Goal: Check status: Check status

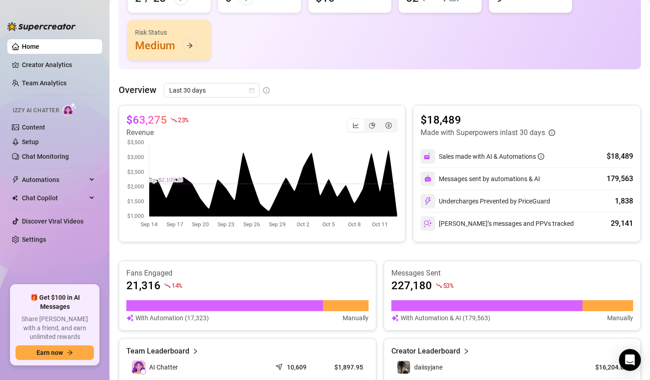
scroll to position [112, 0]
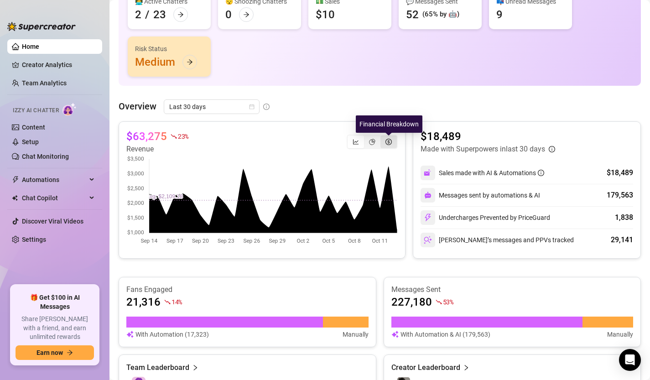
click at [385, 144] on icon "dollar-circle" at bounding box center [388, 142] width 6 height 6
click at [383, 137] on input "segmented control" at bounding box center [383, 137] width 0 height 0
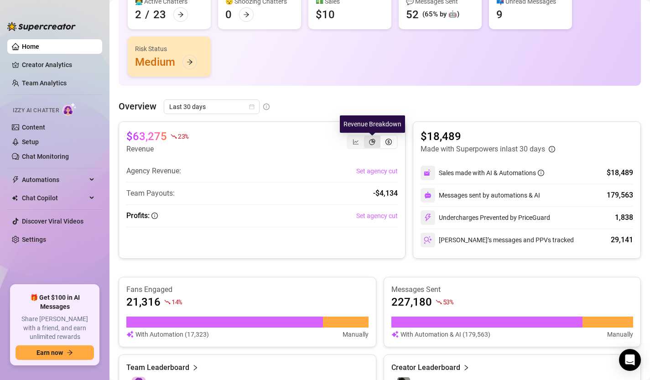
click at [372, 142] on icon "pie-chart" at bounding box center [372, 142] width 6 height 6
click at [366, 137] on input "segmented control" at bounding box center [366, 137] width 0 height 0
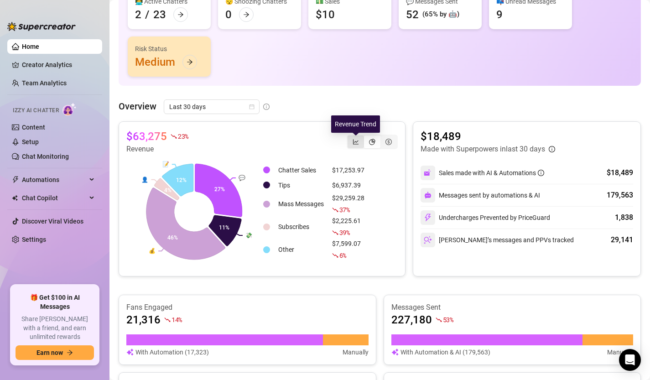
click at [352, 143] on div "segmented control" at bounding box center [356, 141] width 16 height 13
click at [350, 137] on input "segmented control" at bounding box center [350, 137] width 0 height 0
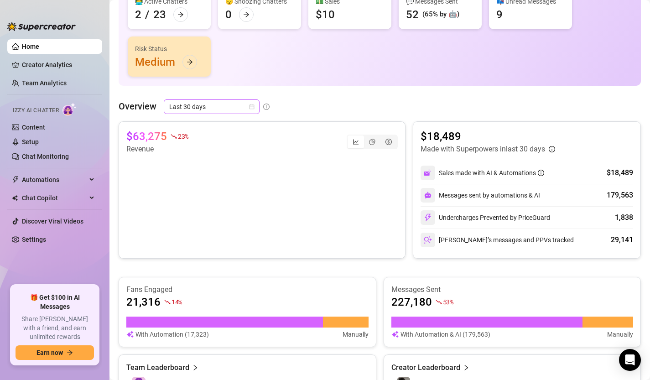
click at [250, 107] on icon "calendar" at bounding box center [251, 106] width 5 height 5
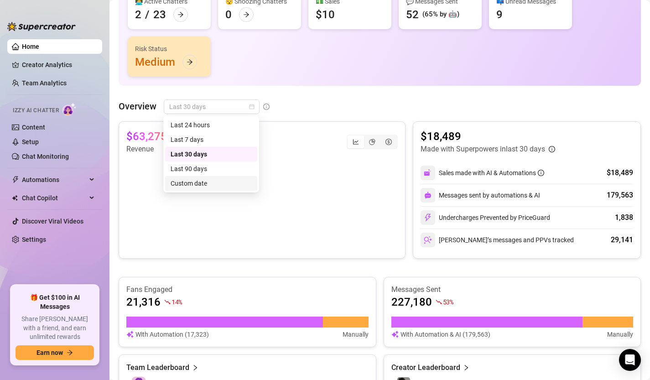
click at [238, 183] on div "Custom date" at bounding box center [211, 183] width 81 height 10
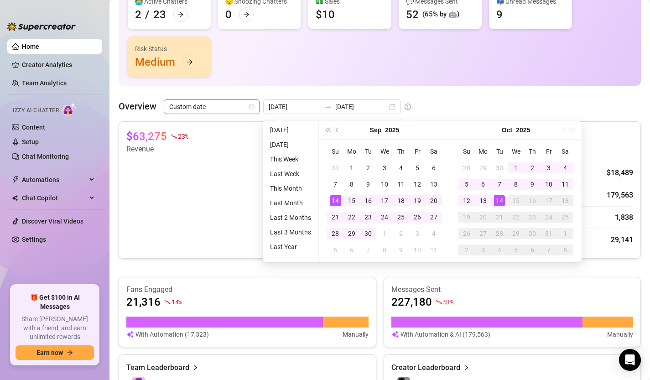
type input "[DATE]"
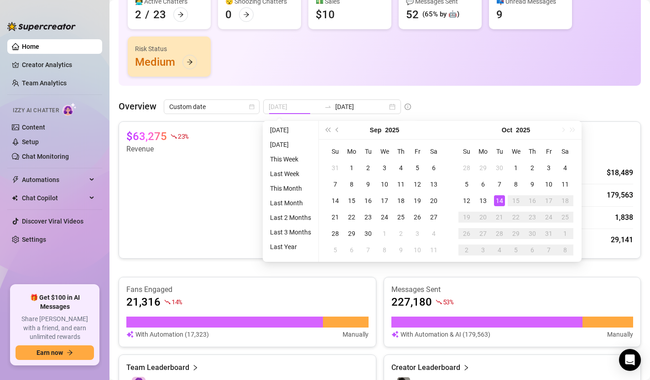
click at [501, 202] on div "14" at bounding box center [499, 200] width 11 height 11
type input "[DATE]"
click at [500, 199] on div "14" at bounding box center [499, 200] width 11 height 11
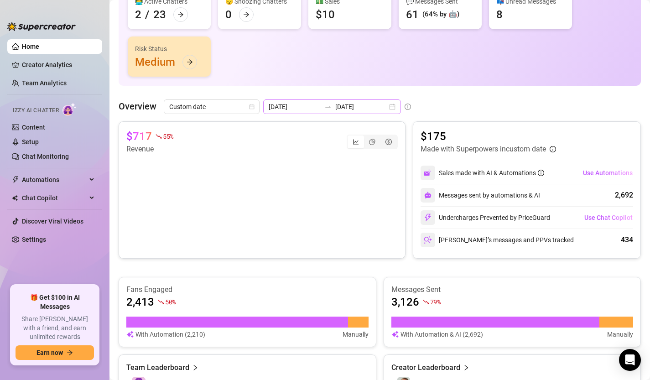
click at [371, 107] on div "[DATE] [DATE]" at bounding box center [332, 106] width 138 height 15
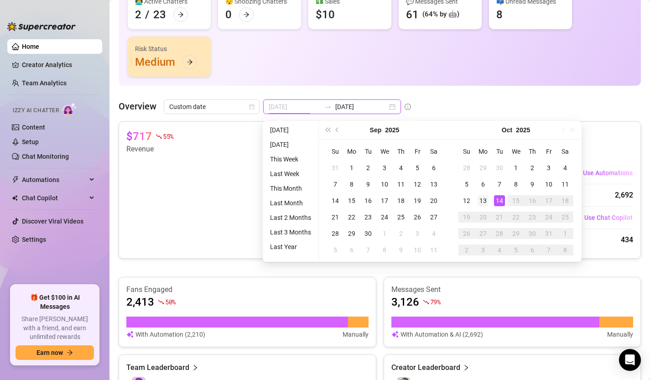
type input "[DATE]"
click at [482, 201] on div "13" at bounding box center [483, 200] width 11 height 11
click at [483, 200] on div "13" at bounding box center [483, 200] width 11 height 11
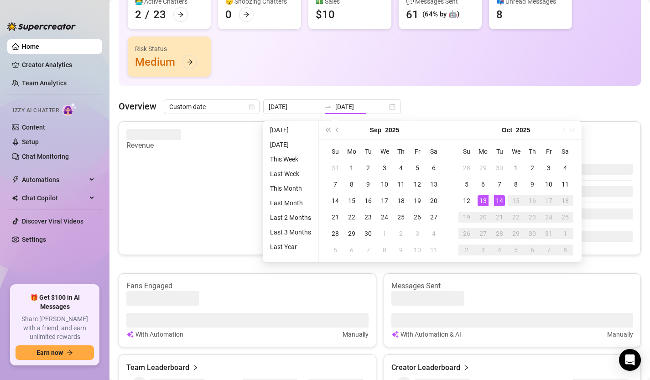
type input "[DATE]"
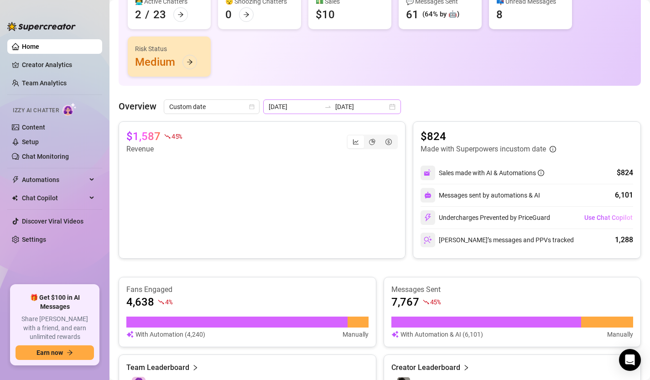
click at [369, 101] on div "[DATE] [DATE]" at bounding box center [332, 106] width 138 height 15
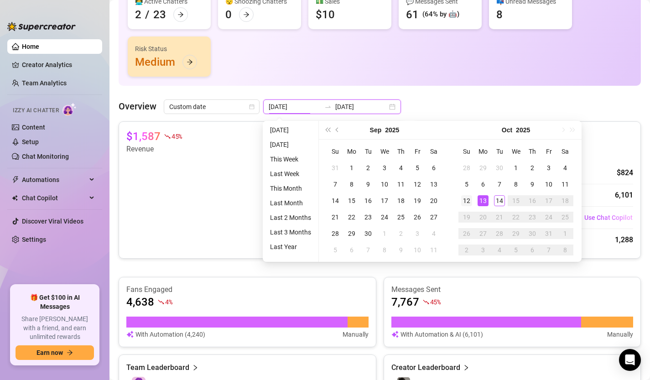
type input "[DATE]"
click at [469, 201] on div "12" at bounding box center [466, 200] width 11 height 11
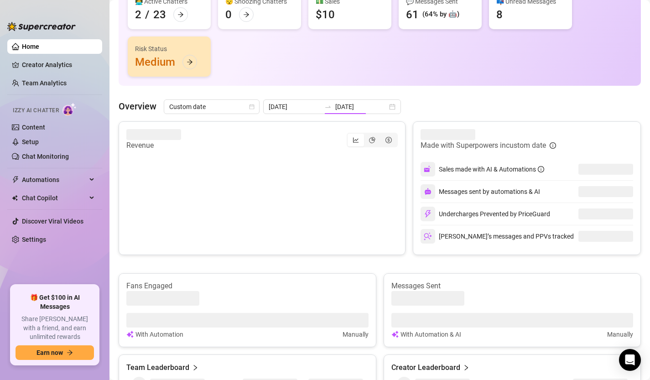
type input "[DATE]"
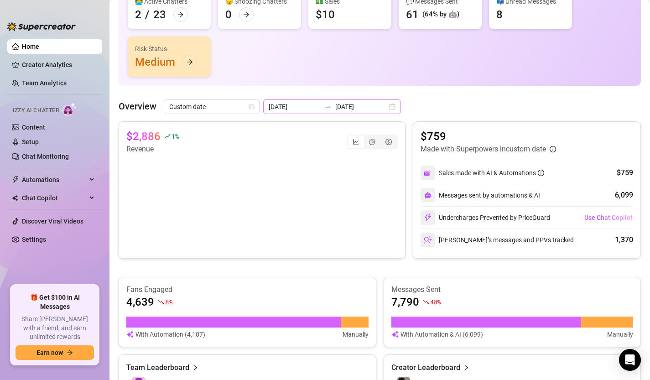
click at [370, 106] on div "[DATE] [DATE]" at bounding box center [332, 106] width 138 height 15
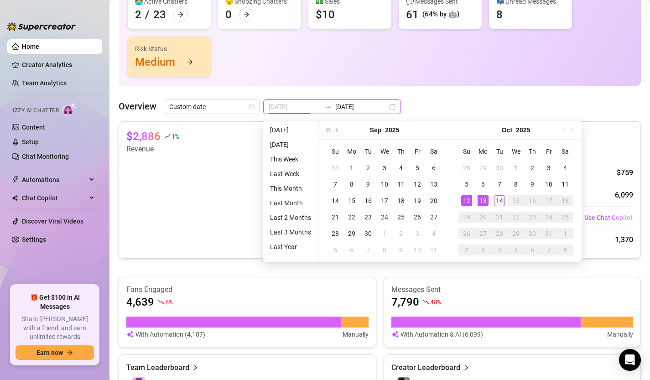
type input "[DATE]"
click at [496, 201] on div "14" at bounding box center [499, 200] width 11 height 11
type input "[DATE]"
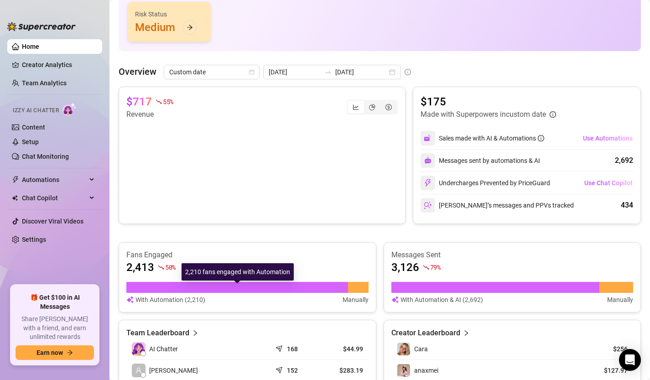
scroll to position [128, 0]
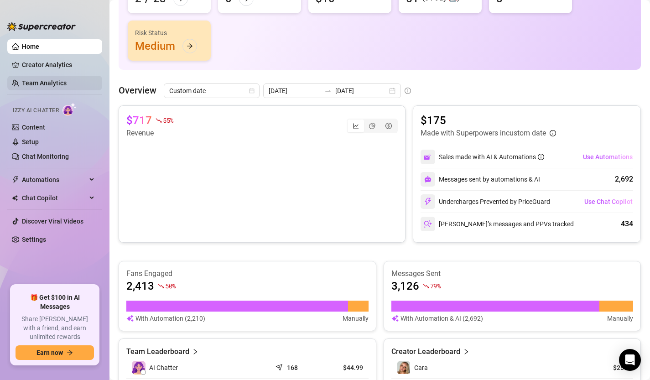
click at [48, 87] on link "Team Analytics" at bounding box center [44, 82] width 45 height 7
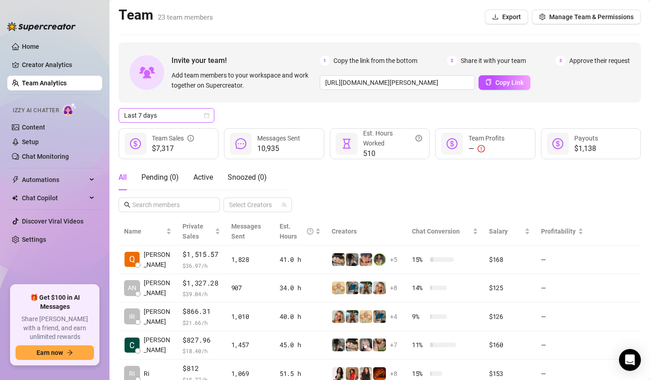
click at [208, 114] on icon "calendar" at bounding box center [206, 115] width 5 height 5
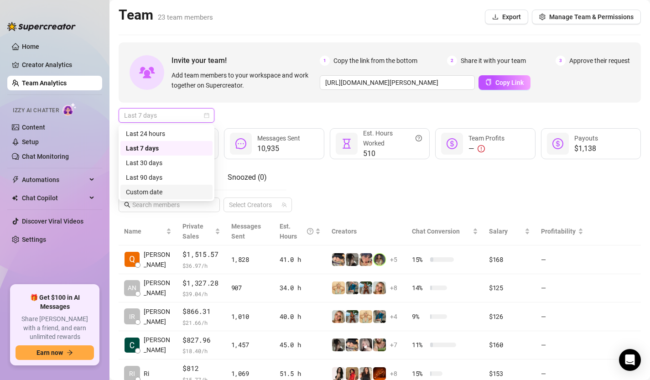
click at [177, 193] on div "Custom date" at bounding box center [166, 192] width 81 height 10
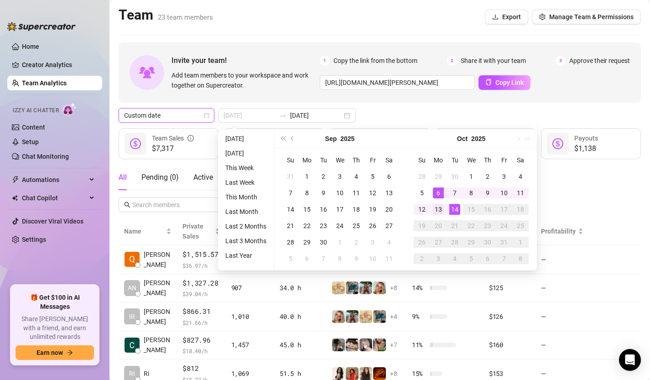
type input "[DATE]"
click at [441, 209] on div "13" at bounding box center [438, 209] width 11 height 11
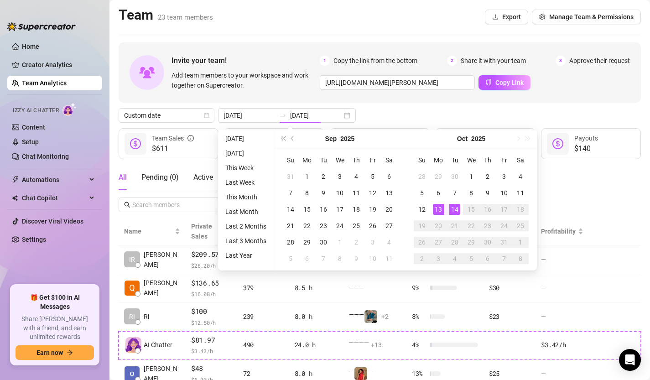
type input "[DATE]"
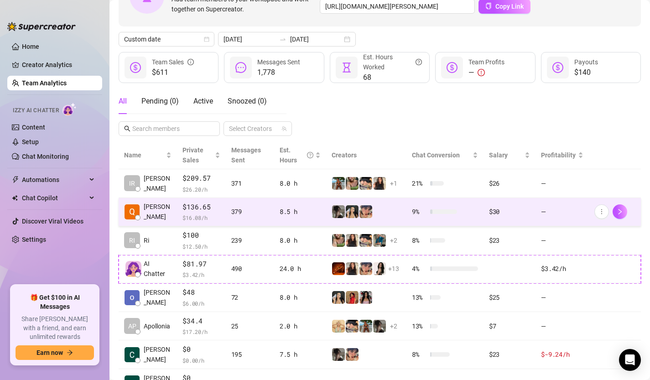
scroll to position [80, 0]
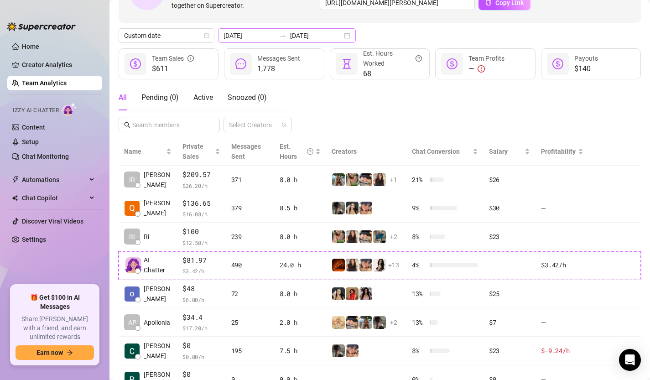
click at [328, 36] on div "[DATE] [DATE]" at bounding box center [287, 35] width 138 height 15
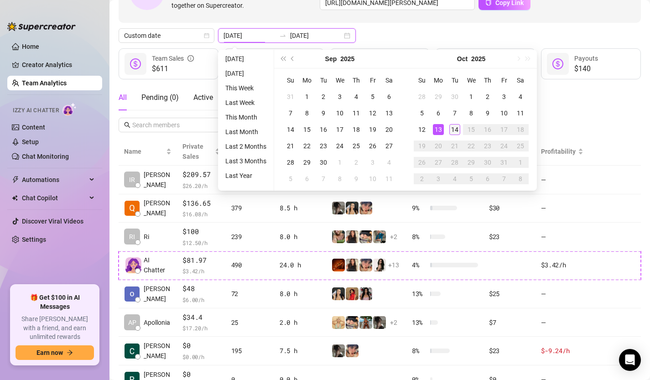
type input "[DATE]"
click at [454, 133] on div "14" at bounding box center [454, 129] width 11 height 11
click at [454, 132] on div "14" at bounding box center [454, 129] width 11 height 11
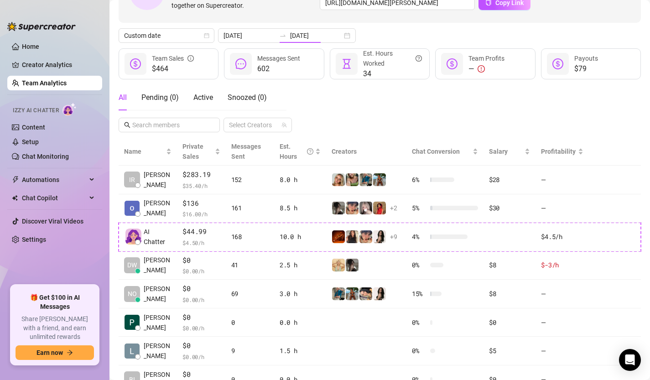
type input "[DATE]"
click at [325, 36] on div "[DATE] [DATE]" at bounding box center [287, 35] width 138 height 15
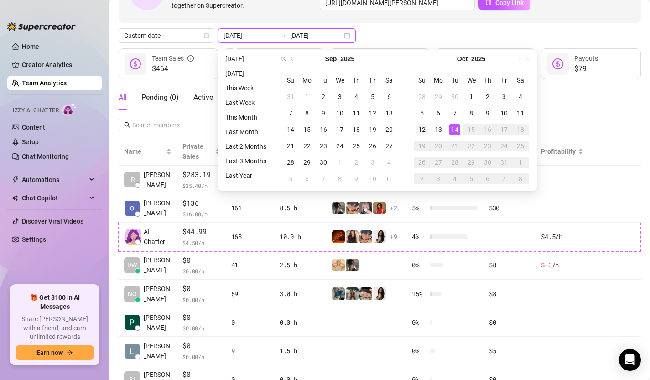
type input "[DATE]"
click at [426, 128] on div "12" at bounding box center [422, 129] width 11 height 11
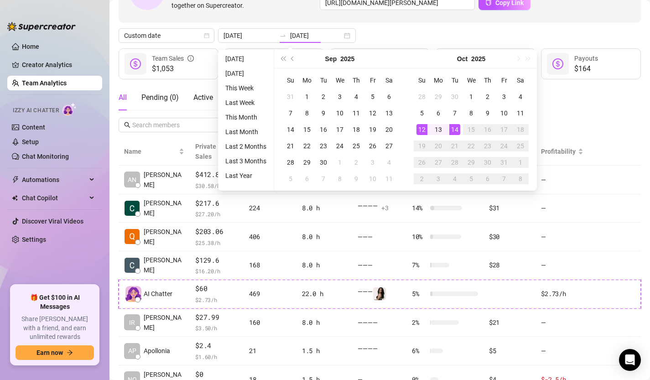
type input "[DATE]"
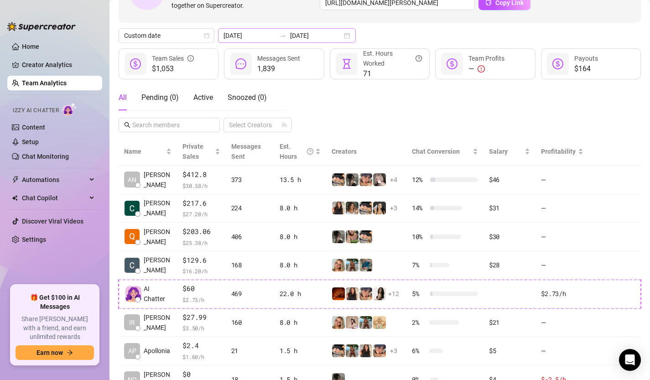
click at [326, 35] on div "[DATE] [DATE]" at bounding box center [287, 35] width 138 height 15
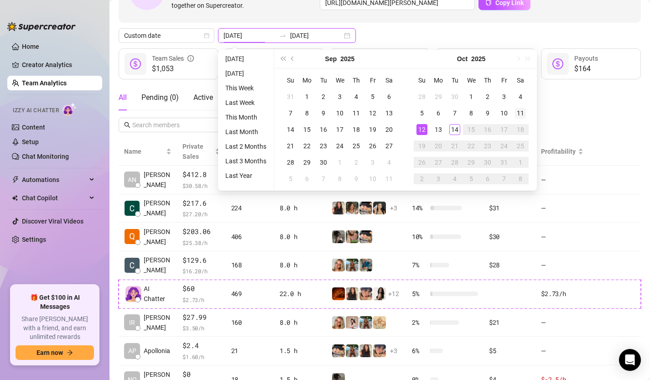
type input "[DATE]"
click at [521, 115] on div "11" at bounding box center [520, 113] width 11 height 11
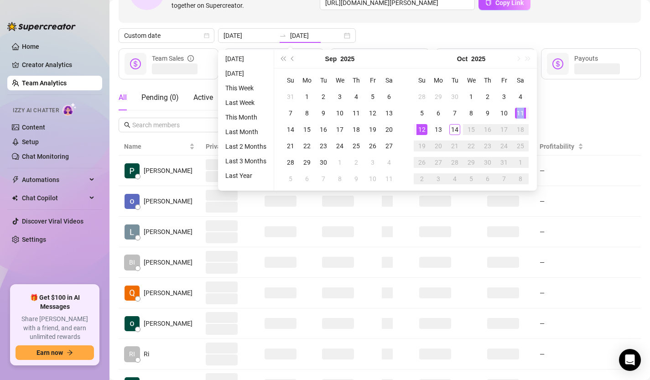
type input "[DATE]"
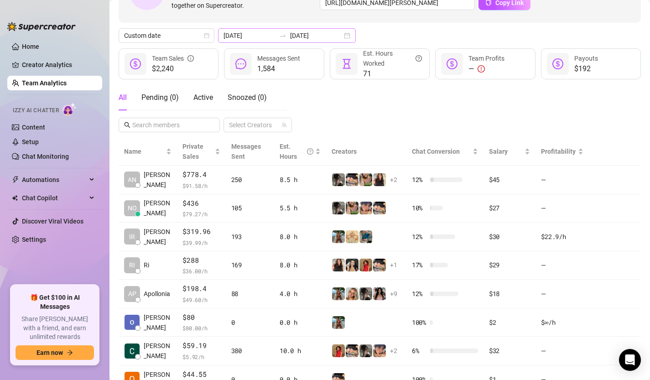
click at [325, 35] on div "[DATE] [DATE]" at bounding box center [287, 35] width 138 height 15
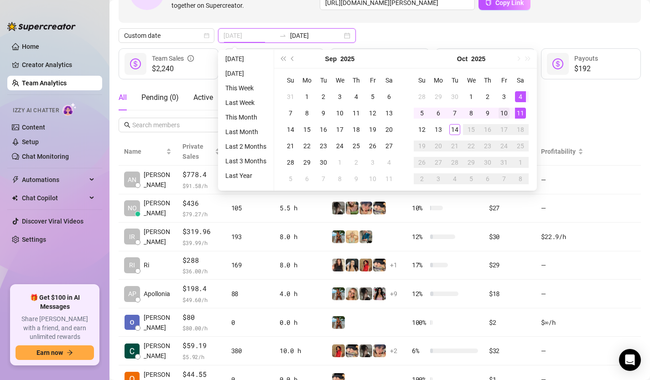
type input "[DATE]"
click at [504, 113] on div "10" at bounding box center [504, 113] width 11 height 11
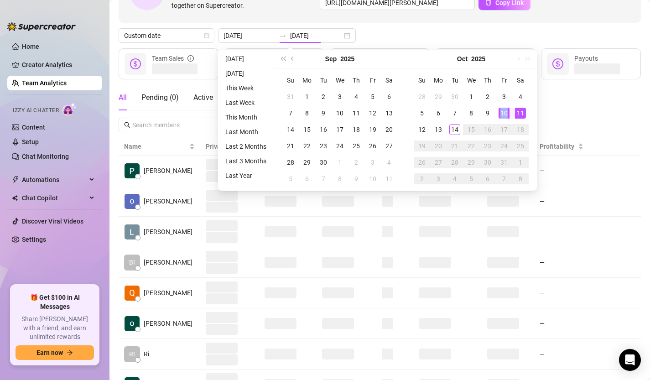
type input "[DATE]"
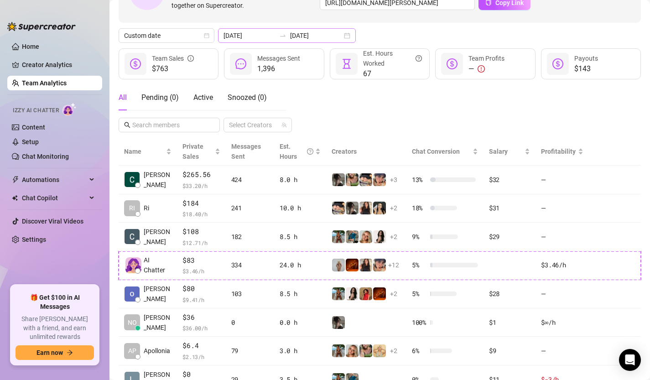
click at [324, 36] on div "[DATE] [DATE]" at bounding box center [287, 35] width 138 height 15
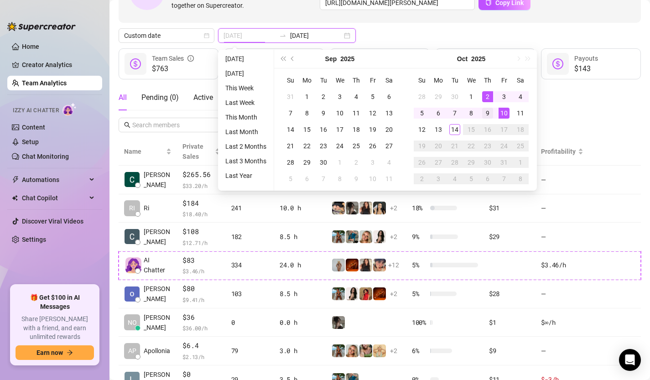
type input "[DATE]"
click at [489, 113] on div "9" at bounding box center [487, 113] width 11 height 11
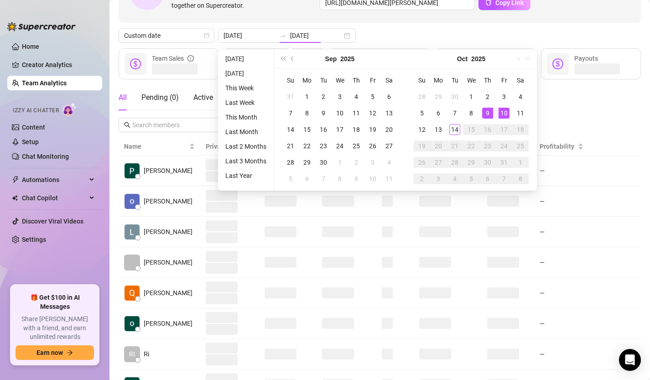
type input "[DATE]"
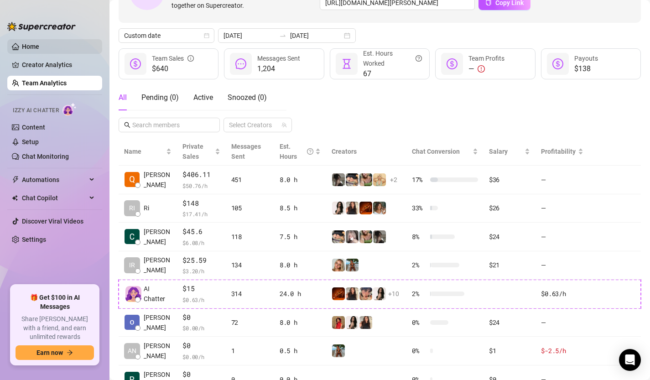
click at [33, 46] on link "Home" at bounding box center [30, 46] width 17 height 7
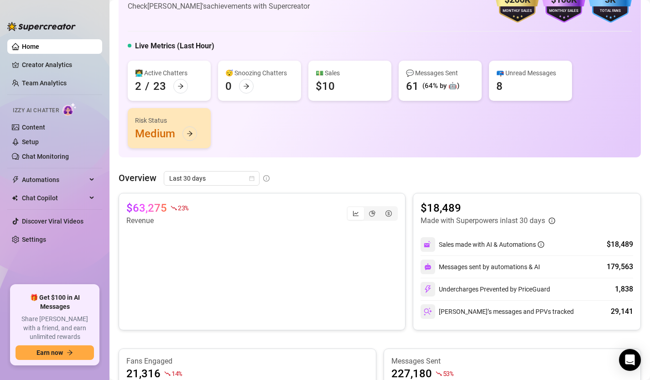
scroll to position [5, 0]
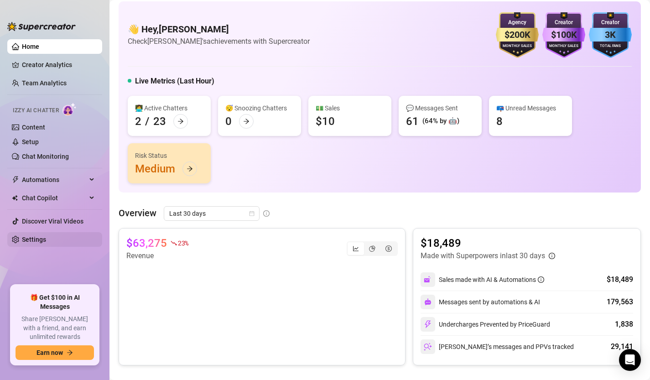
click at [37, 243] on link "Settings" at bounding box center [34, 239] width 24 height 7
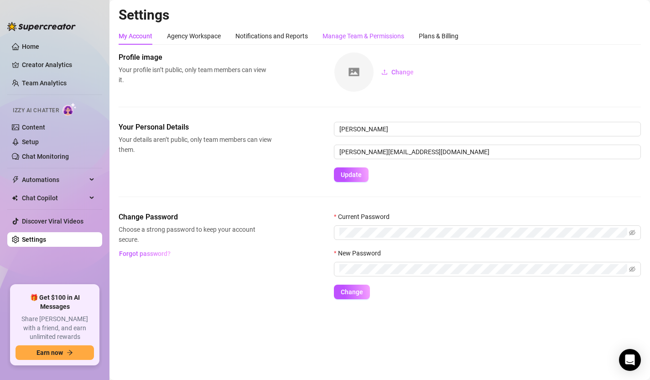
click at [363, 36] on div "Manage Team & Permissions" at bounding box center [364, 36] width 82 height 10
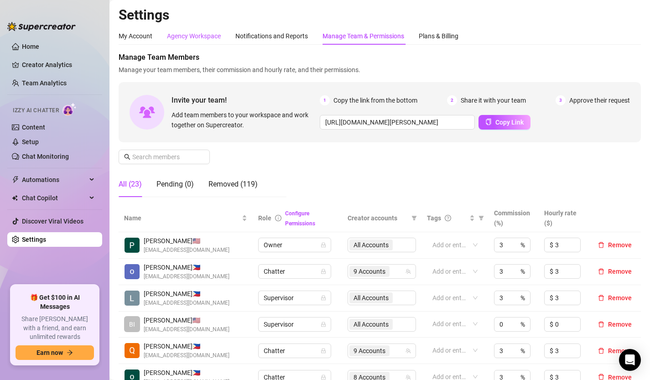
click at [210, 34] on div "Agency Workspace" at bounding box center [194, 36] width 54 height 10
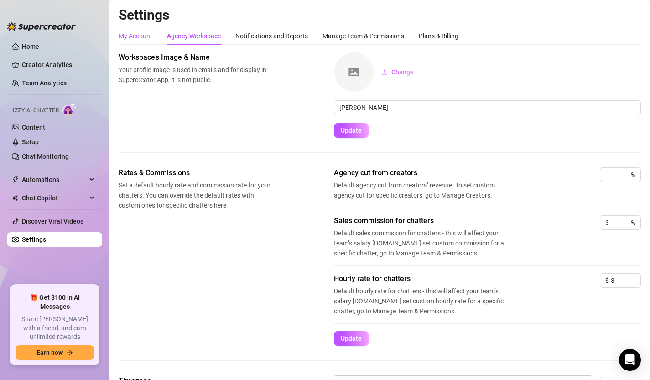
click at [138, 38] on div "My Account" at bounding box center [136, 36] width 34 height 10
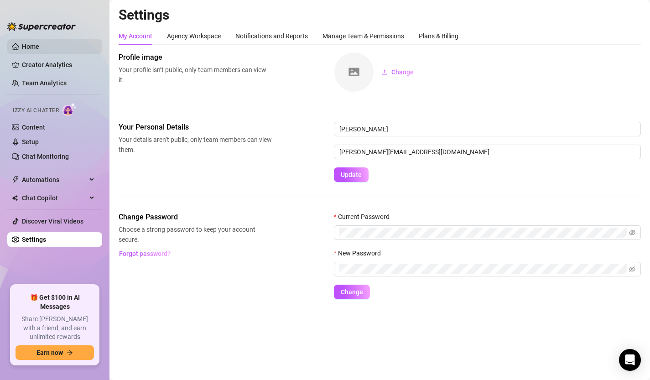
click at [39, 46] on link "Home" at bounding box center [30, 46] width 17 height 7
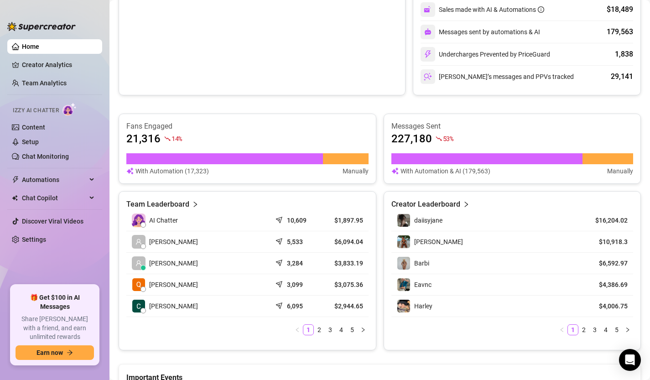
scroll to position [321, 0]
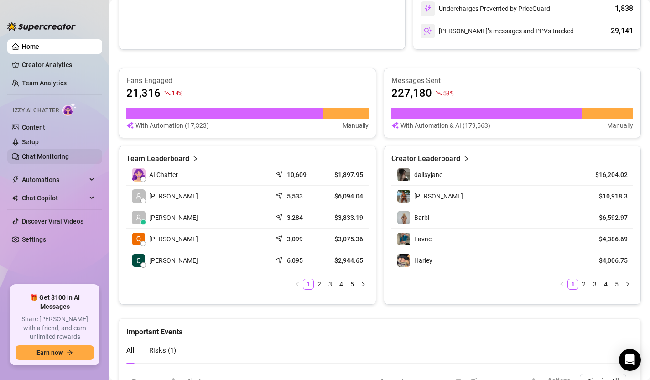
click at [46, 158] on link "Chat Monitoring" at bounding box center [45, 156] width 47 height 7
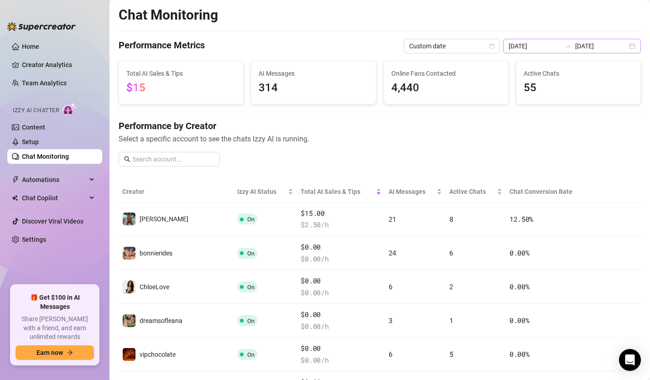
click at [631, 45] on div "[DATE] [DATE]" at bounding box center [572, 46] width 138 height 15
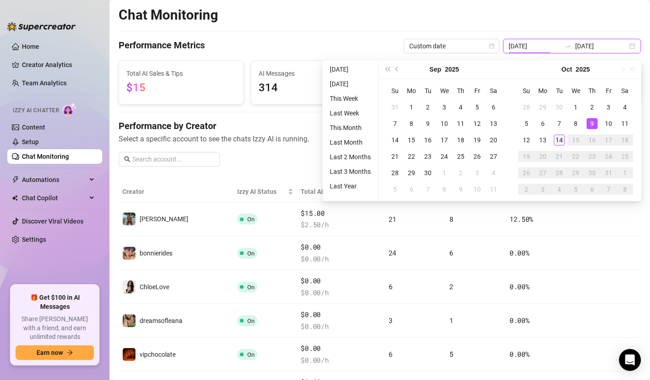
type input "[DATE]"
click at [562, 141] on div "14" at bounding box center [559, 140] width 11 height 11
click at [561, 141] on div "14" at bounding box center [559, 140] width 11 height 11
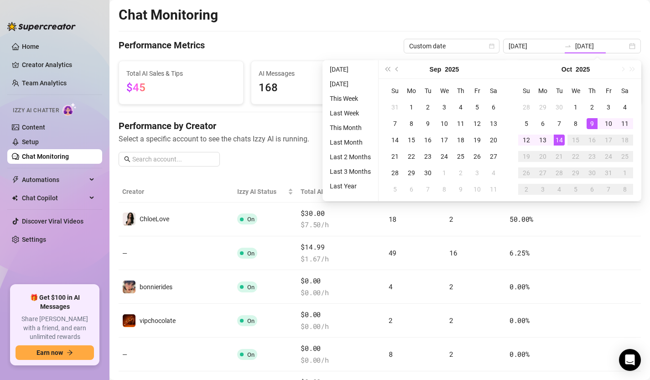
type input "[DATE]"
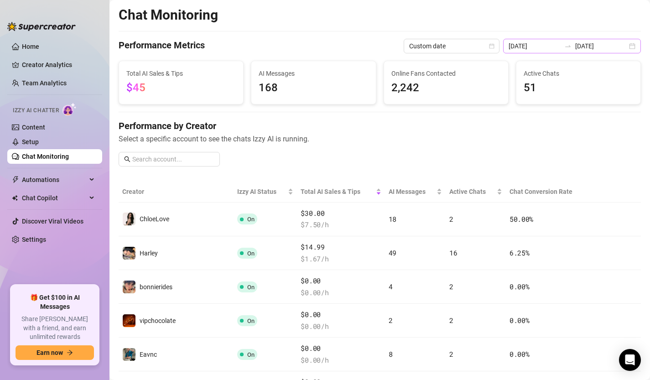
click at [634, 44] on div "[DATE] [DATE]" at bounding box center [572, 46] width 138 height 15
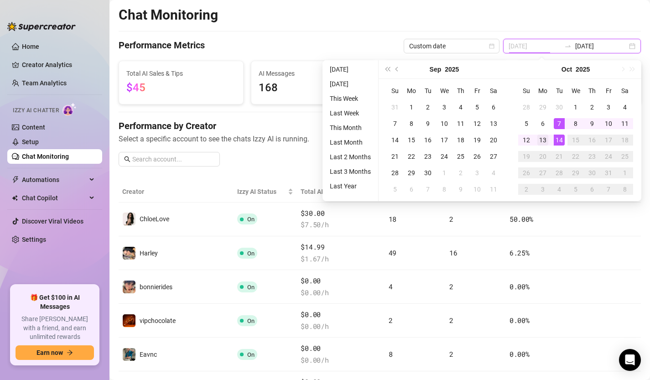
type input "[DATE]"
click at [541, 139] on div "13" at bounding box center [542, 140] width 11 height 11
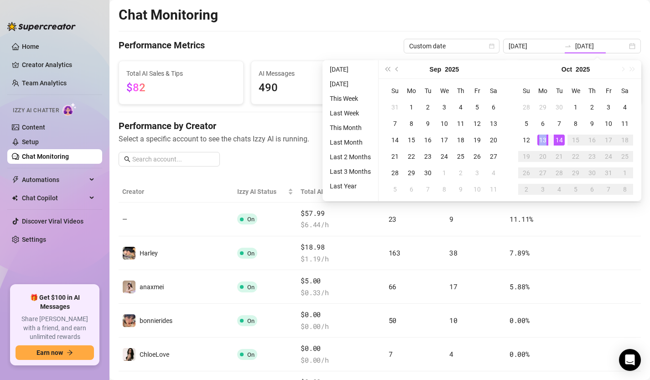
type input "[DATE]"
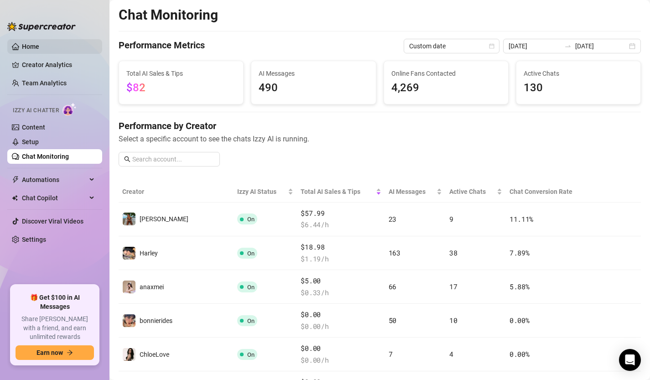
click at [39, 43] on link "Home" at bounding box center [30, 46] width 17 height 7
